Goal: Information Seeking & Learning: Get advice/opinions

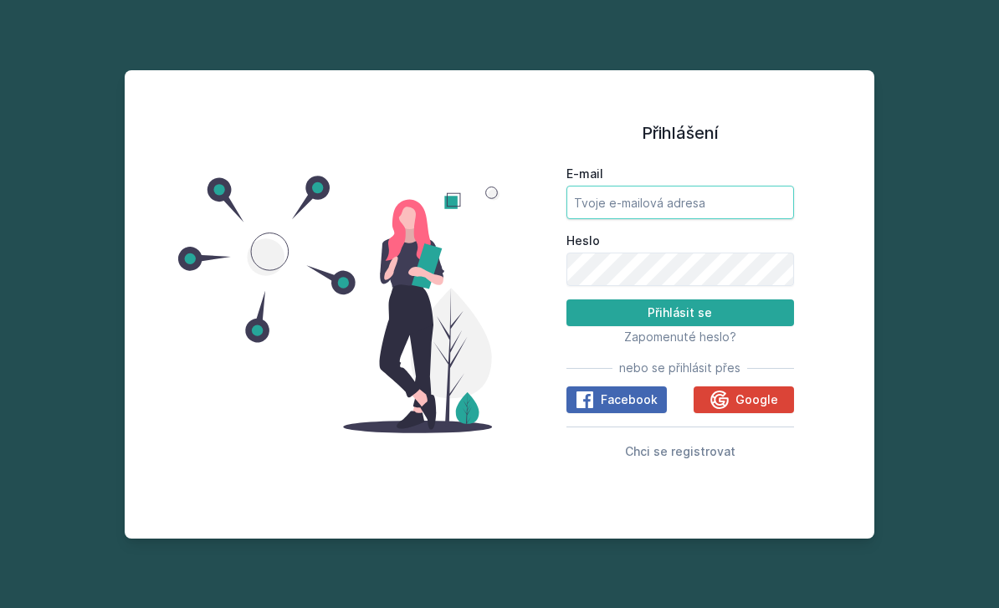
click at [689, 219] on input "E-mail" at bounding box center [681, 202] width 228 height 33
type input "[EMAIL_ADDRESS][DOMAIN_NAME]"
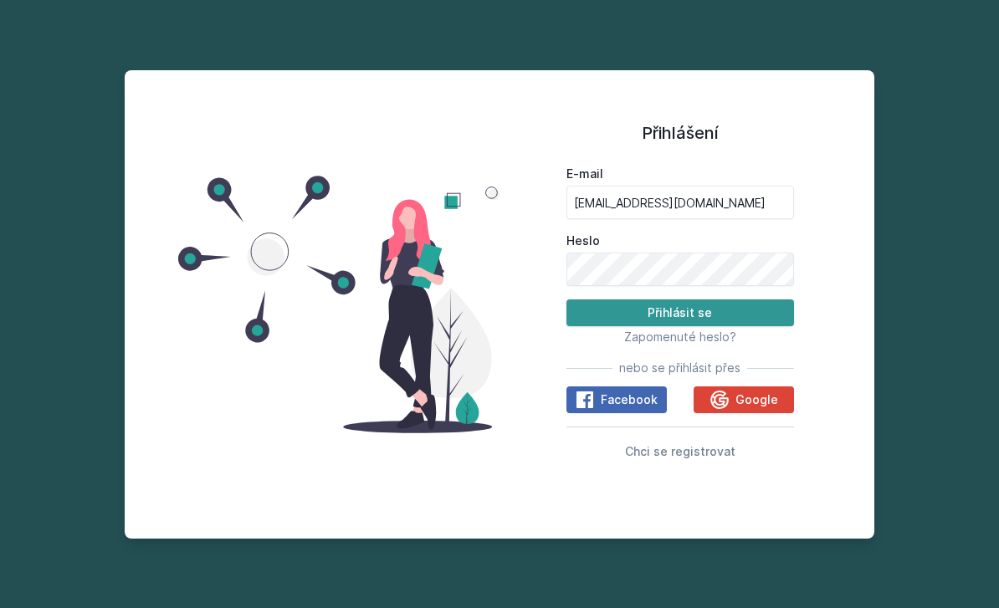
click at [679, 326] on button "Přihlásit se" at bounding box center [681, 313] width 228 height 27
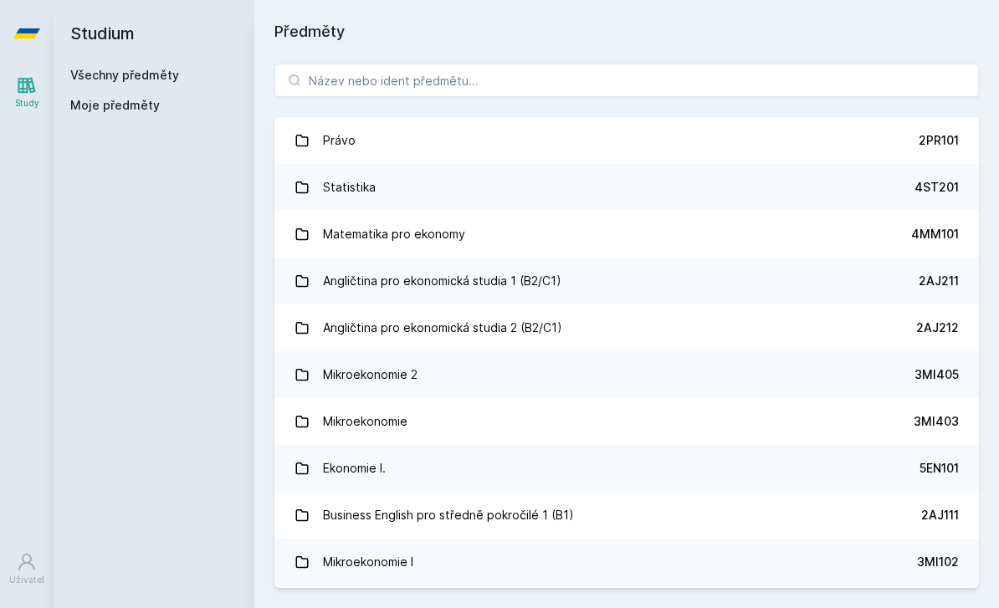
click at [32, 88] on icon at bounding box center [27, 86] width 18 height 16
click at [28, 90] on icon at bounding box center [27, 85] width 20 height 20
click at [27, 94] on icon at bounding box center [27, 85] width 20 height 20
click at [130, 34] on h2 "Studium" at bounding box center [153, 33] width 167 height 67
click at [34, 32] on icon at bounding box center [26, 33] width 27 height 10
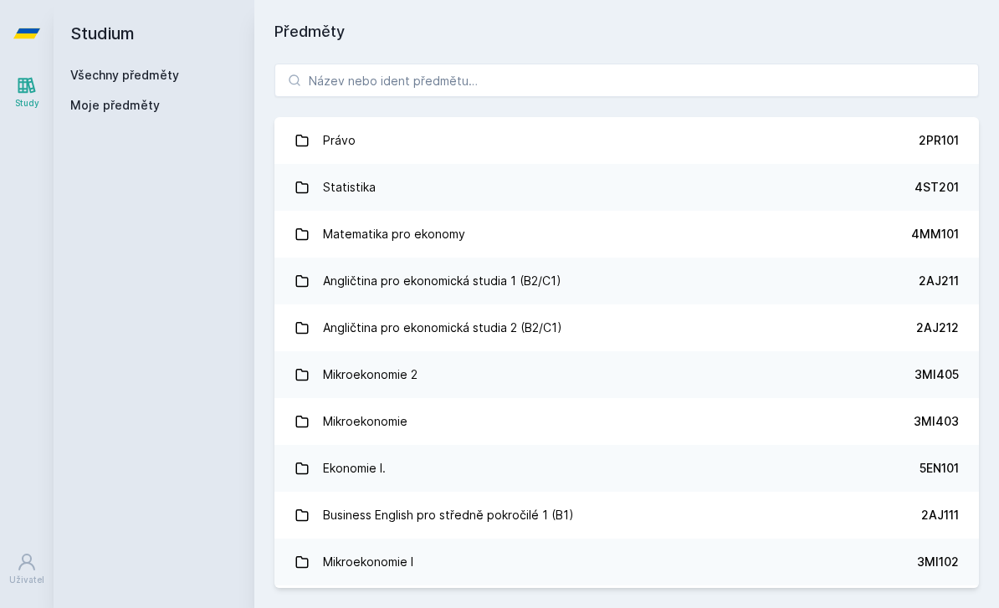
click at [126, 39] on h2 "Studium" at bounding box center [153, 33] width 167 height 67
click at [118, 75] on link "Všechny předměty" at bounding box center [124, 75] width 109 height 14
click at [118, 100] on span "Moje předměty" at bounding box center [115, 105] width 90 height 17
click at [151, 73] on link "Všechny předměty" at bounding box center [124, 75] width 109 height 14
click at [336, 96] on input "search" at bounding box center [626, 80] width 705 height 33
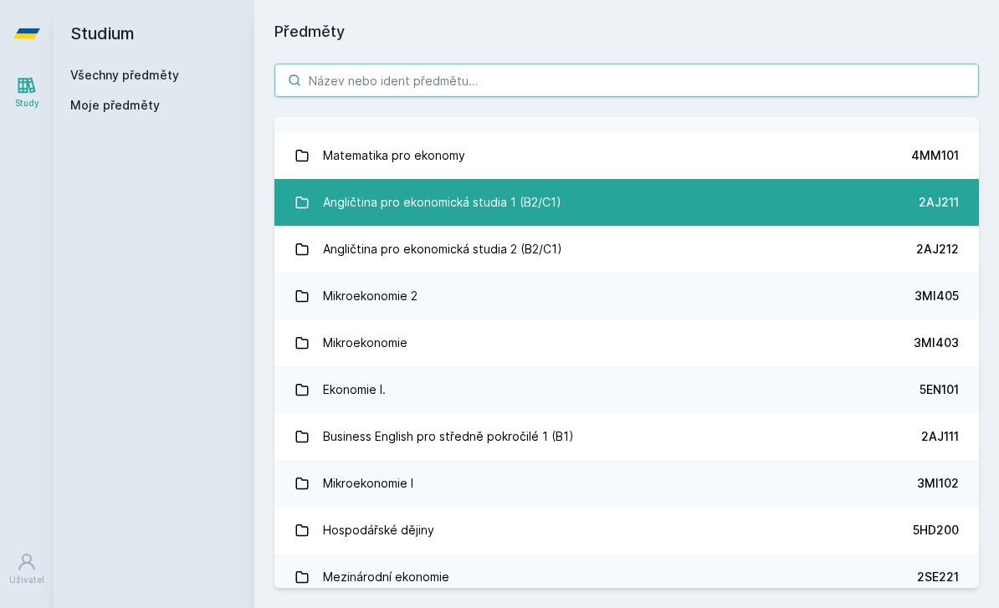
scroll to position [55, 0]
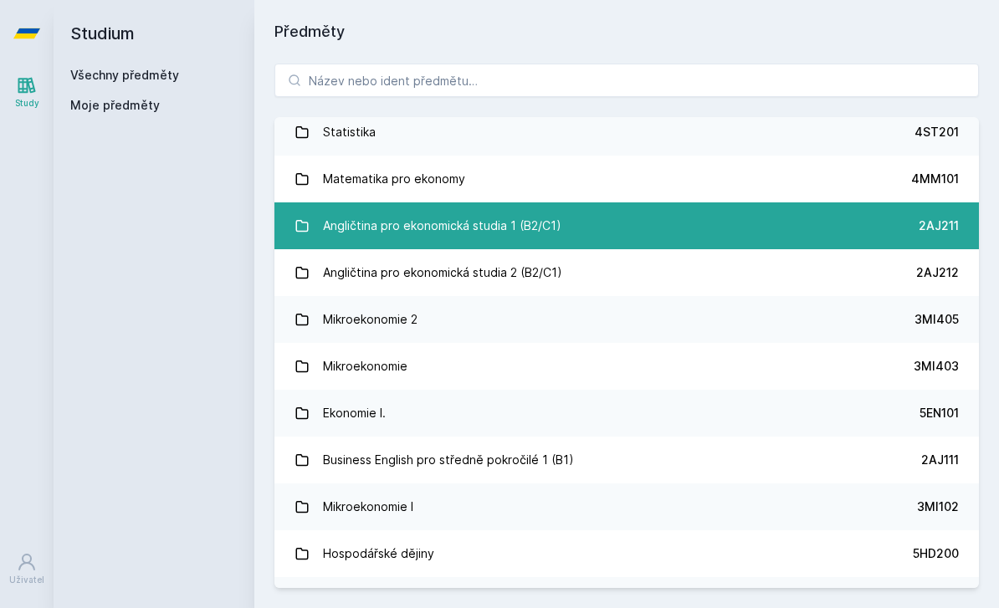
click at [427, 247] on link "Angličtina pro ekonomická studia 1 (B2/C1) 2AJ211" at bounding box center [626, 226] width 705 height 47
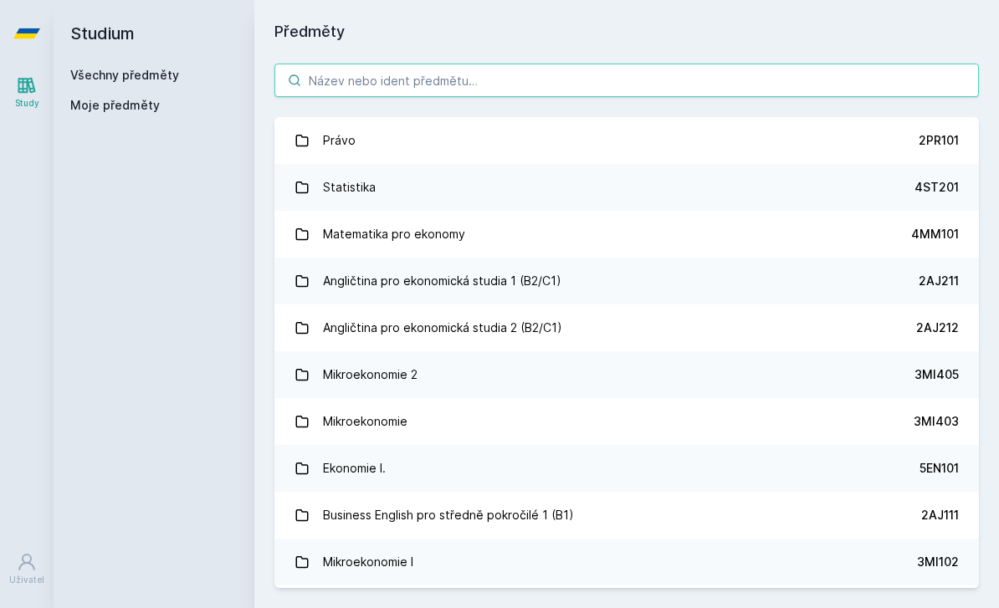
click at [421, 90] on input "search" at bounding box center [626, 80] width 705 height 33
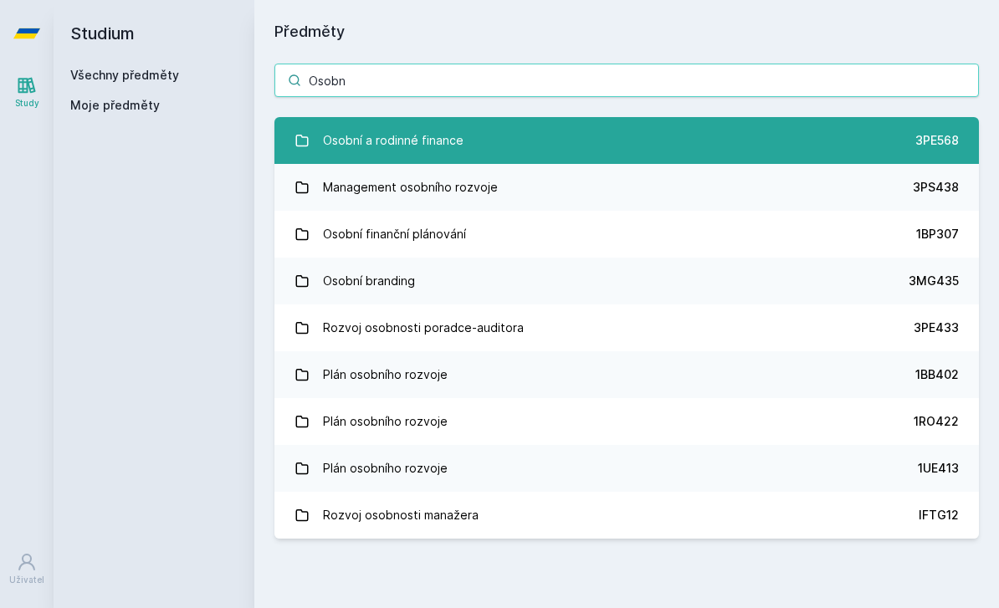
type input "Osobn"
click at [350, 140] on div "Osobní a rodinné finance" at bounding box center [393, 140] width 141 height 33
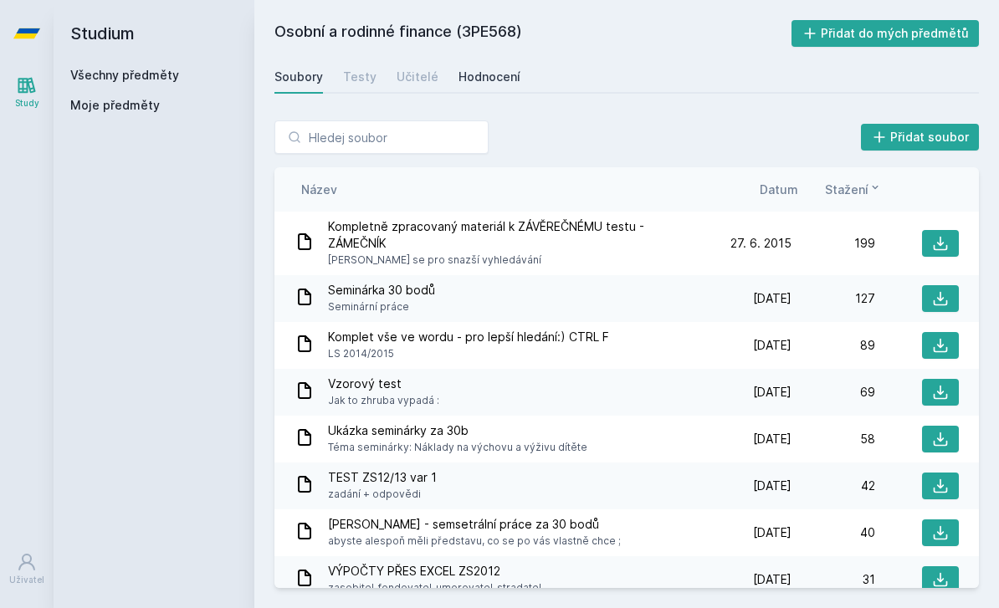
click at [482, 65] on link "Hodnocení" at bounding box center [490, 76] width 62 height 33
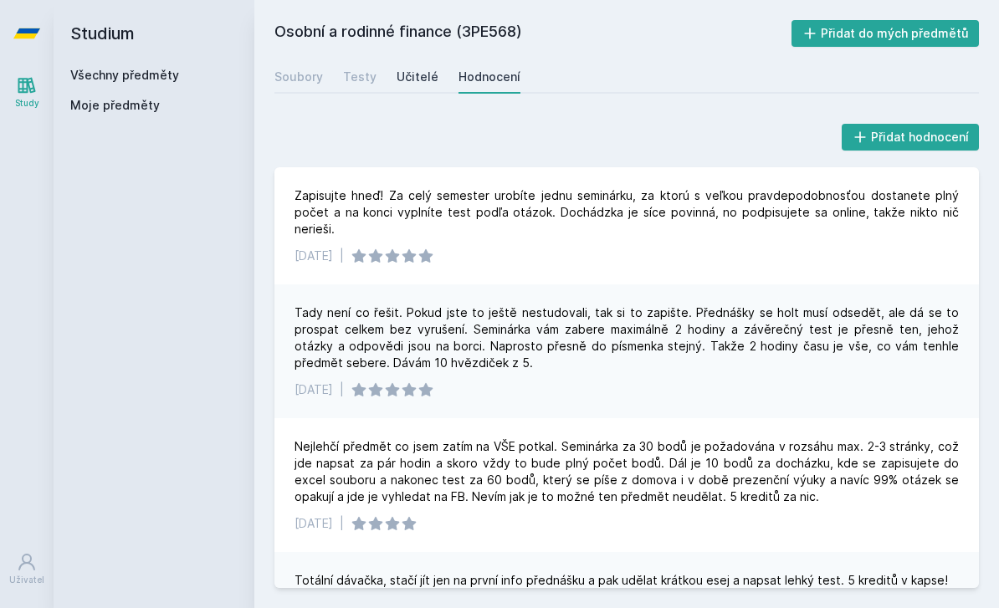
click at [420, 85] on link "Učitelé" at bounding box center [418, 76] width 42 height 33
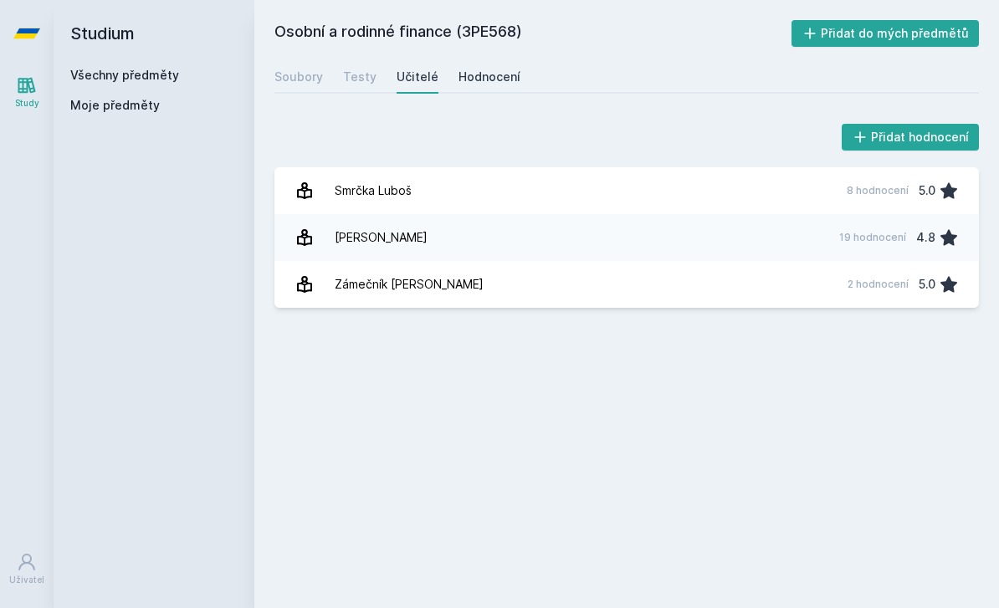
click at [497, 75] on div "Hodnocení" at bounding box center [490, 77] width 62 height 17
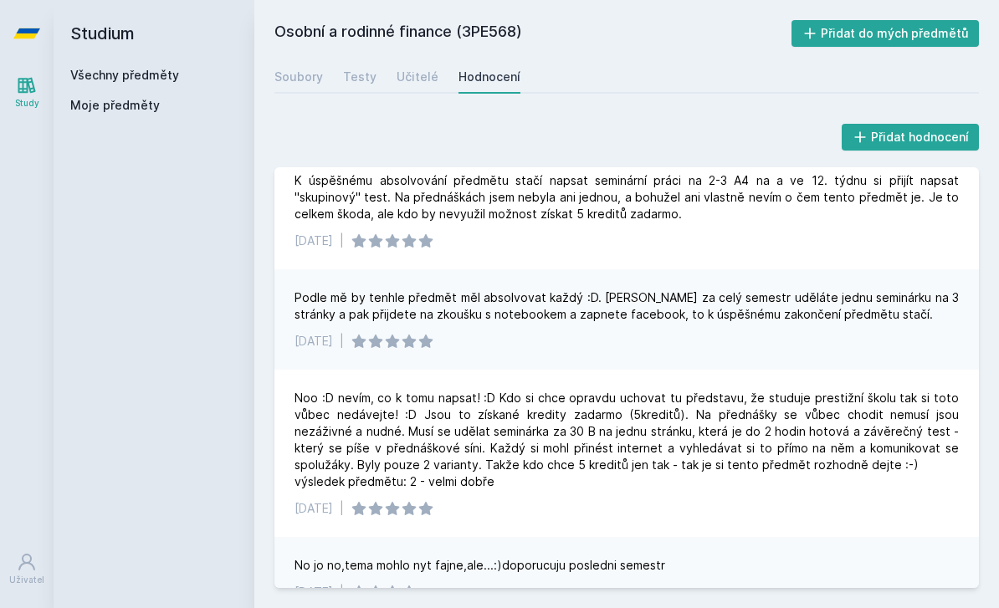
scroll to position [3060, 0]
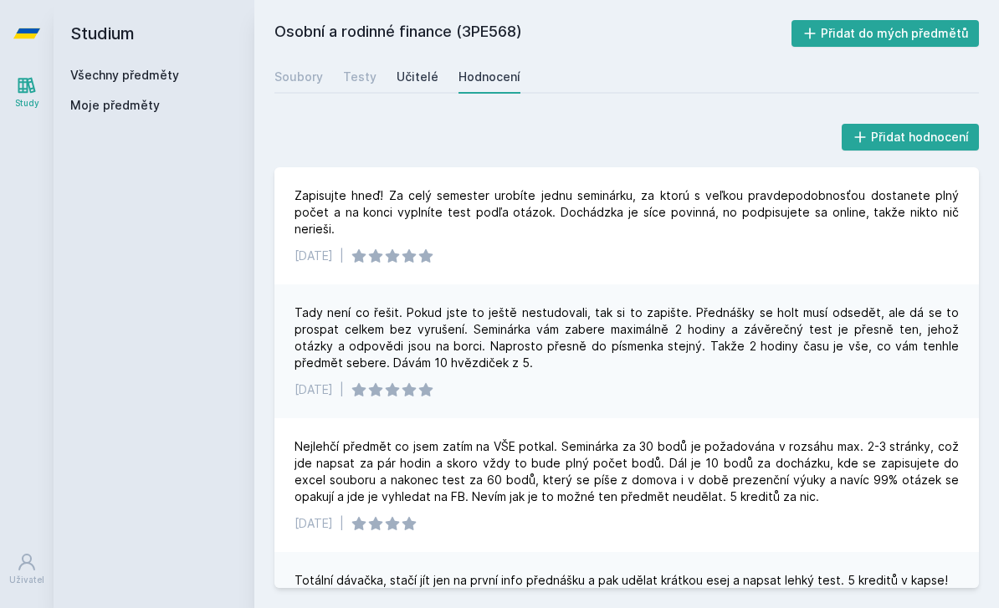
click at [397, 74] on div "Učitelé" at bounding box center [418, 77] width 42 height 17
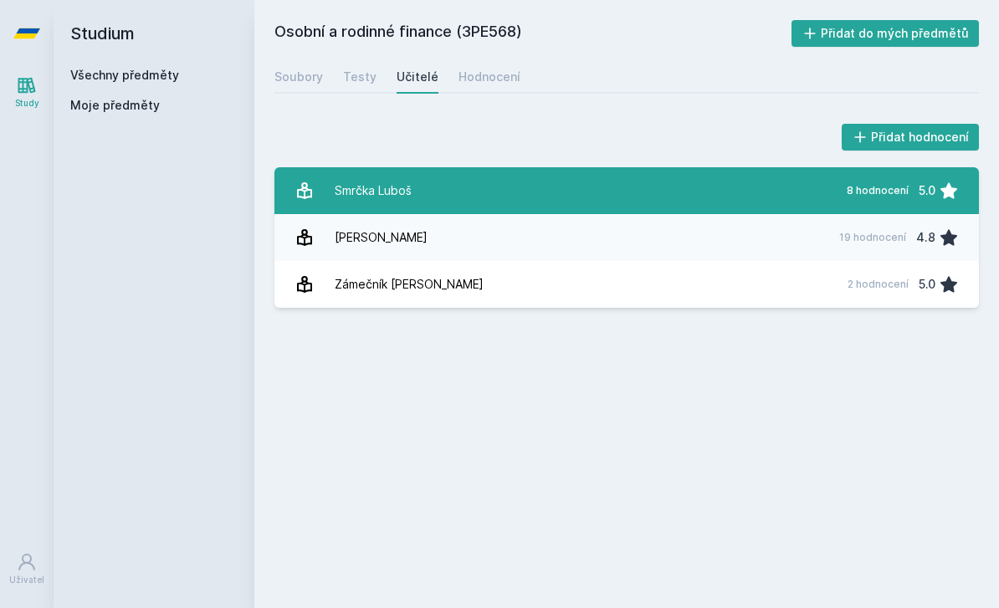
click at [408, 189] on div "Smrčka Luboš" at bounding box center [373, 190] width 77 height 33
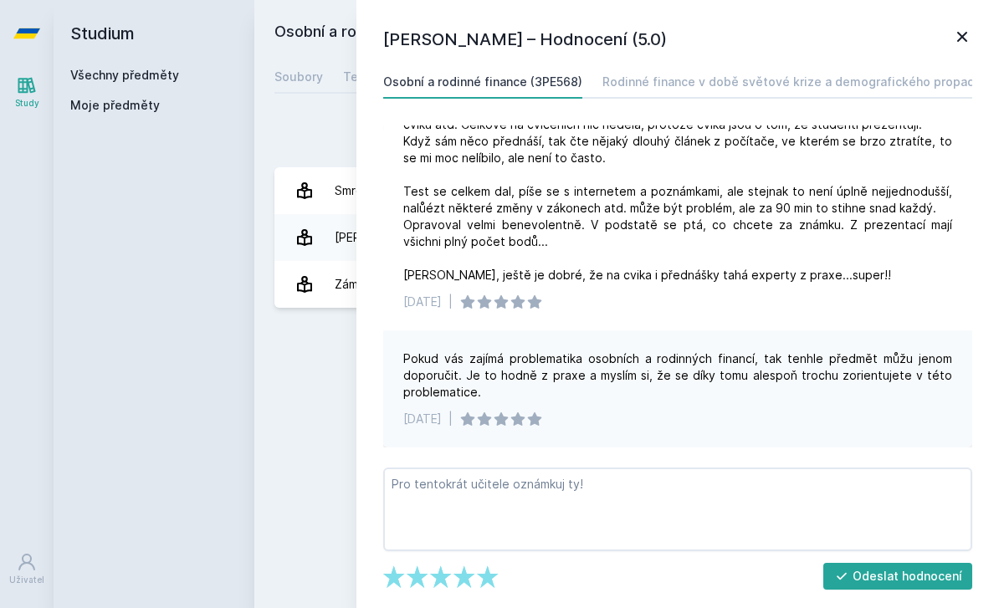
scroll to position [732, 0]
click at [285, 423] on div "Osobní a rodinné finance (3PE568) Přidat do mých předmětů Soubory Testy Učitelé…" at bounding box center [626, 304] width 705 height 568
click at [338, 120] on div "Přidat hodnocení Luboš Smrčka – Hodnocení (5.0) Osobní a rodinné finance (3PE56…" at bounding box center [626, 214] width 745 height 228
click at [958, 28] on icon at bounding box center [962, 37] width 20 height 20
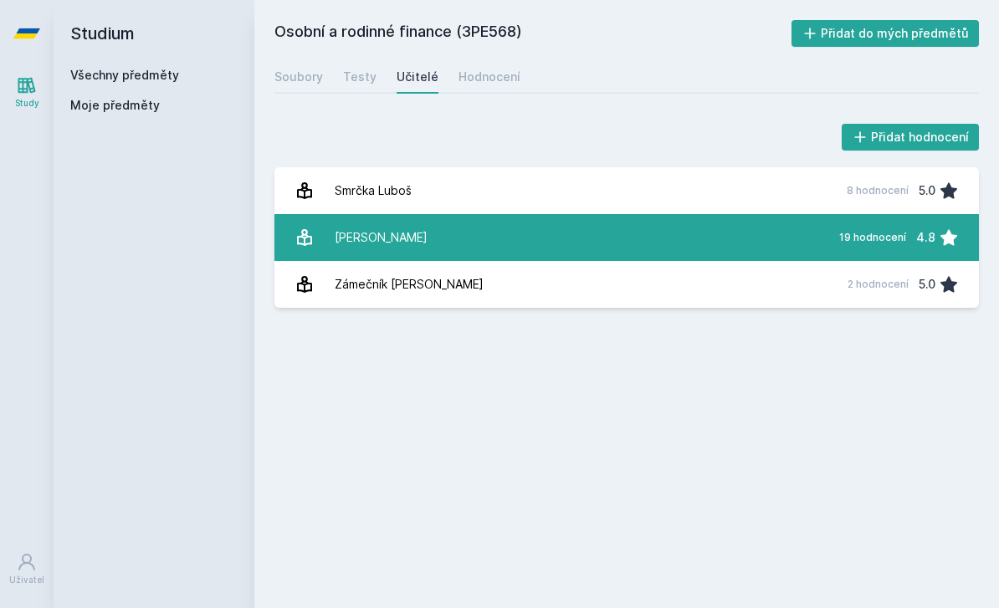
click at [443, 251] on link "Zámečník Petr 19 hodnocení 4.8" at bounding box center [626, 237] width 705 height 47
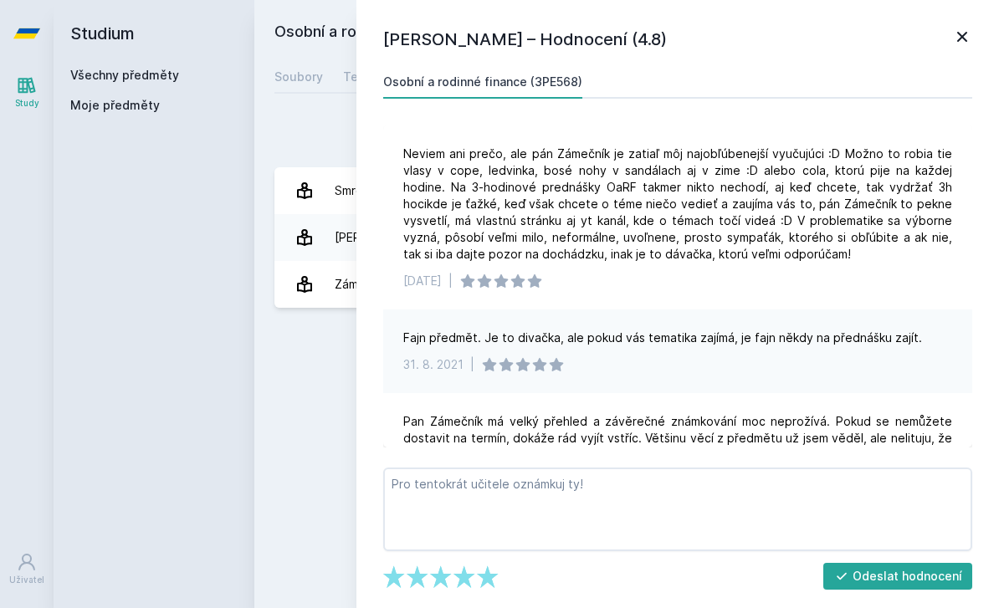
click at [335, 334] on div "Osobní a rodinné finance (3PE568) Přidat do mých předmětů Soubory Testy Učitelé…" at bounding box center [626, 304] width 705 height 568
click at [337, 293] on div "Zámečník [PERSON_NAME]" at bounding box center [409, 284] width 149 height 33
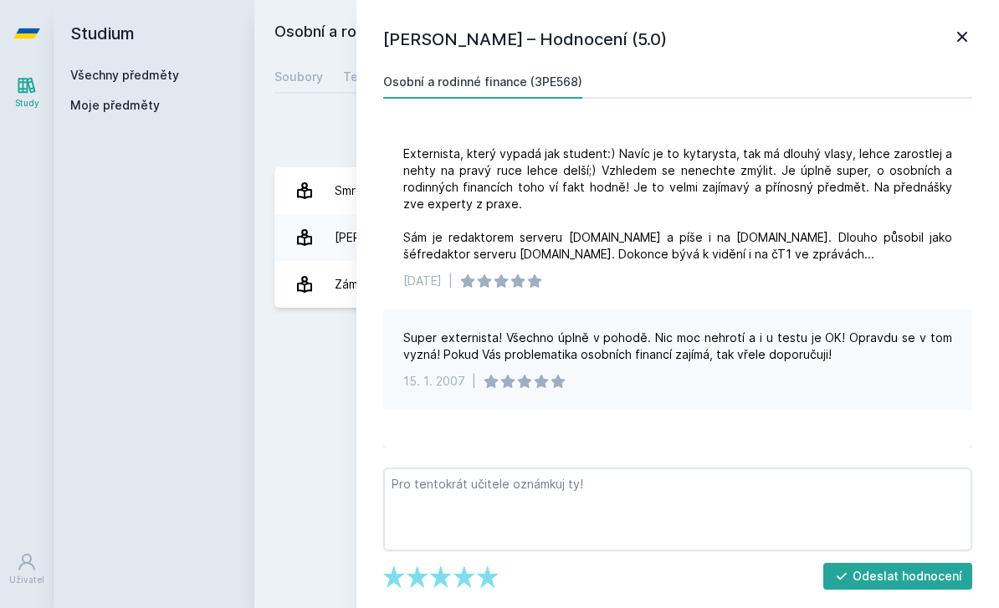
click at [328, 360] on div "Osobní a rodinné finance (3PE568) Přidat do mých předmětů Soubory Testy Učitelé…" at bounding box center [626, 304] width 705 height 568
click at [947, 40] on h1 "Petra Zámečník – Hodnocení (5.0)" at bounding box center [667, 39] width 569 height 25
click at [967, 39] on icon at bounding box center [962, 37] width 20 height 20
